Goal: Information Seeking & Learning: Learn about a topic

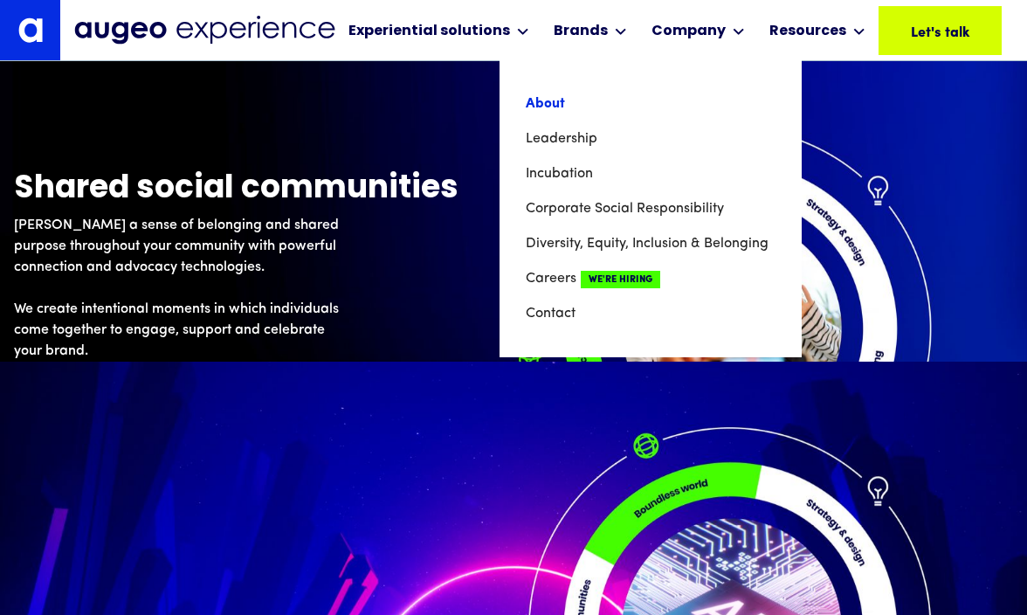
scroll to position [6199, 0]
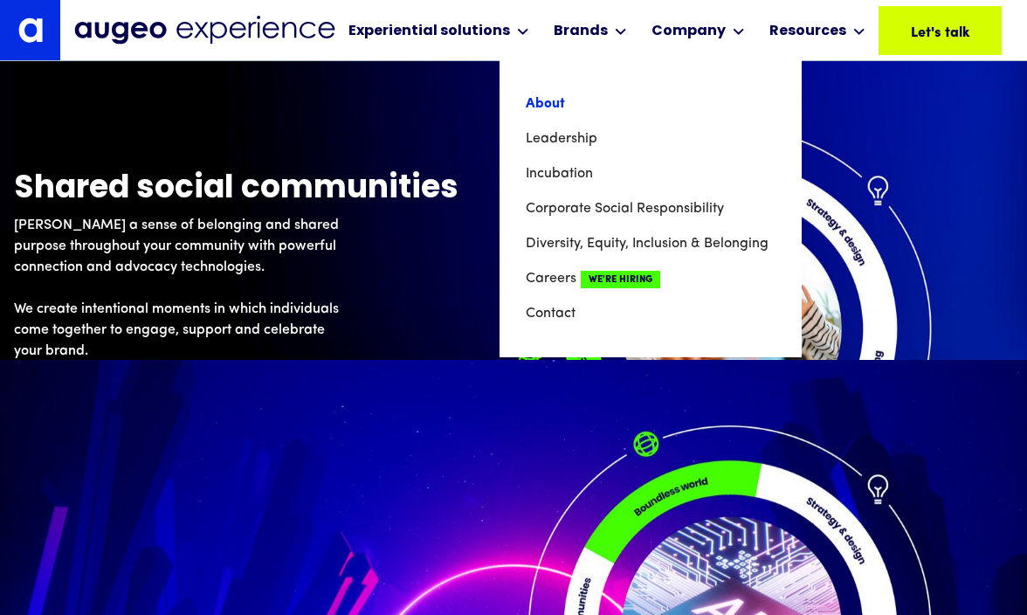
click at [551, 99] on link "About" at bounding box center [651, 103] width 250 height 35
